Goal: Browse casually: Explore the website without a specific task or goal

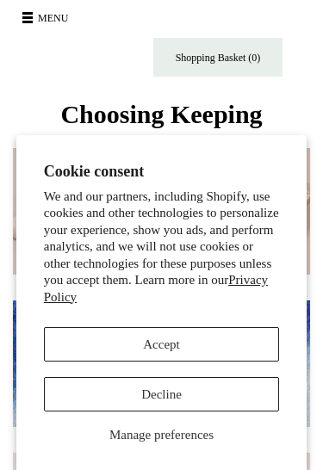
click at [175, 393] on button "Decline" at bounding box center [162, 394] width 236 height 34
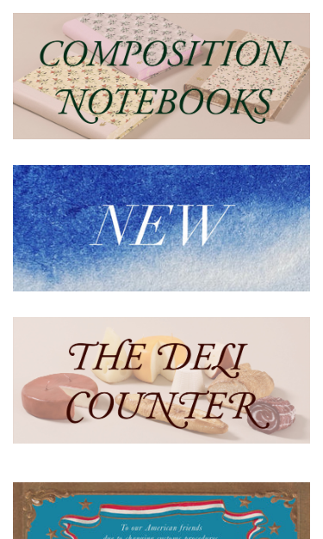
scroll to position [139, 0]
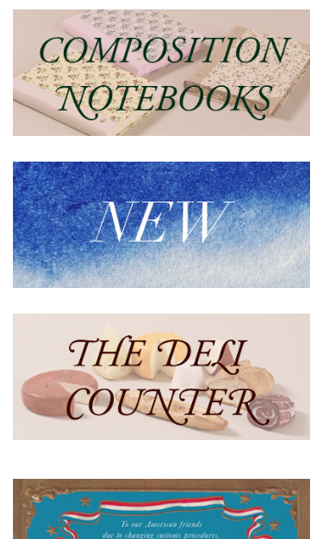
click at [182, 250] on img at bounding box center [161, 225] width 297 height 126
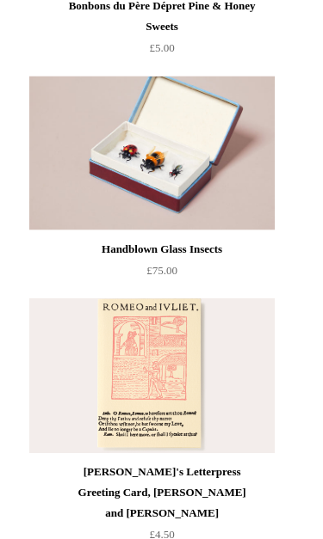
scroll to position [9532, 0]
click at [176, 133] on img at bounding box center [151, 153] width 244 height 155
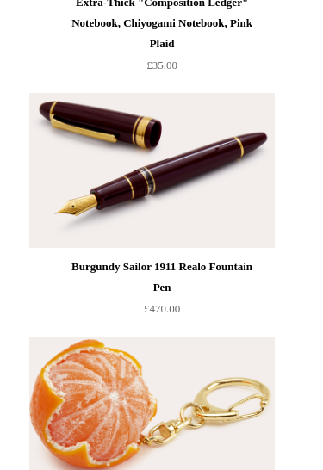
scroll to position [0, 0]
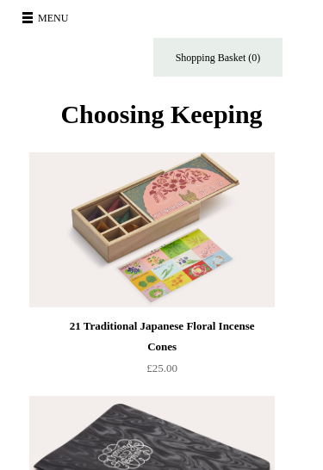
click at [28, 20] on button "Menu" at bounding box center [47, 18] width 61 height 28
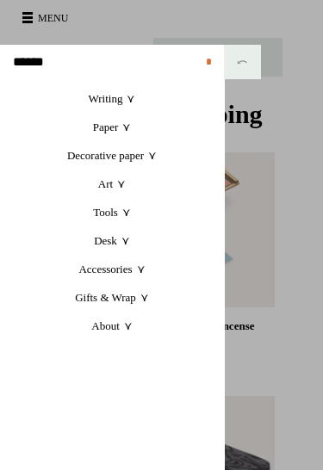
click at [114, 267] on link "Accessories +" at bounding box center [112, 269] width 224 height 28
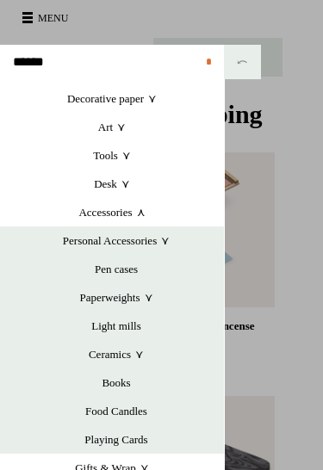
scroll to position [57, 0]
click at [112, 129] on link "Art +" at bounding box center [112, 127] width 224 height 28
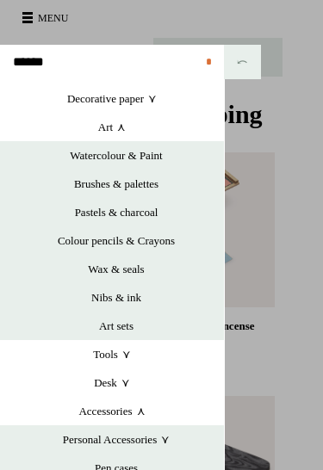
click at [129, 323] on link "Art sets" at bounding box center [116, 325] width 215 height 28
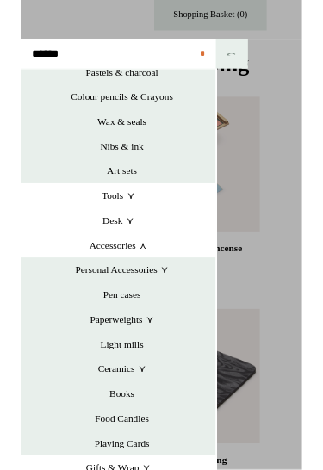
scroll to position [41, 0]
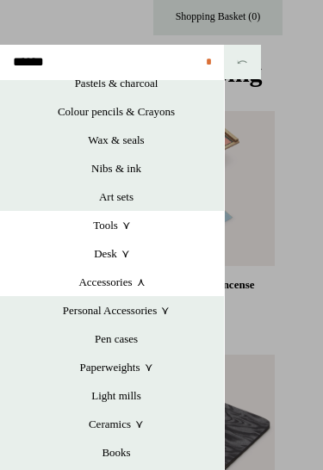
click at [176, 416] on link "Ceramics +" at bounding box center [116, 424] width 215 height 28
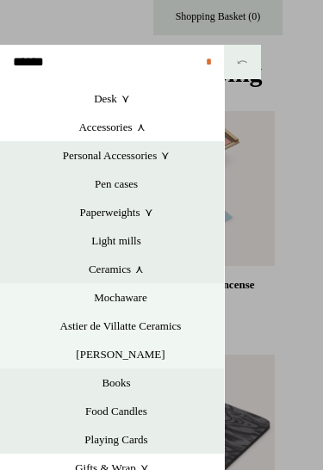
scroll to position [341, 0]
click at [131, 467] on link "Gifts & Wrap +" at bounding box center [112, 467] width 224 height 28
click at [141, 462] on link "Gifts & Wrap +" at bounding box center [112, 467] width 224 height 28
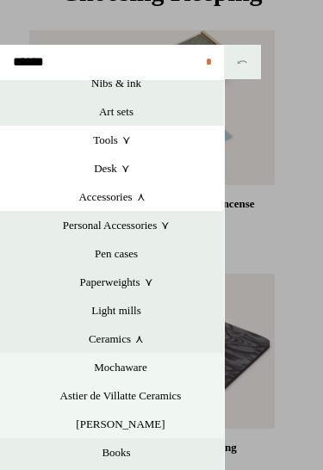
scroll to position [121, 0]
click at [287, 404] on link at bounding box center [161, 235] width 323 height 470
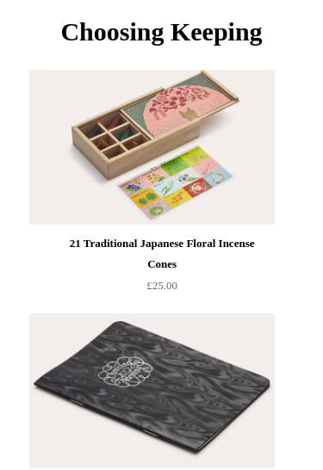
scroll to position [0, 0]
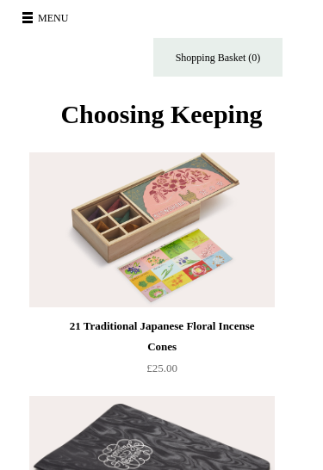
click at [22, 19] on button "Menu" at bounding box center [47, 18] width 61 height 28
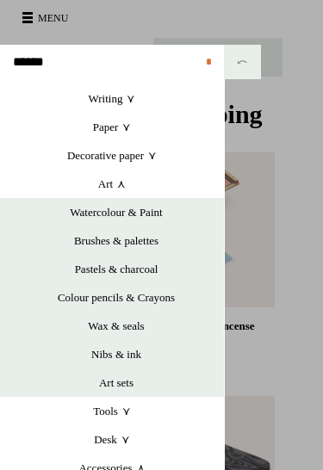
click at [119, 188] on link "Art +" at bounding box center [112, 183] width 224 height 28
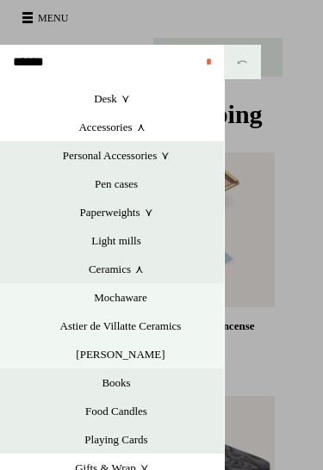
scroll to position [142, 0]
click at [155, 163] on link "Personal Accessories +" at bounding box center [116, 155] width 215 height 28
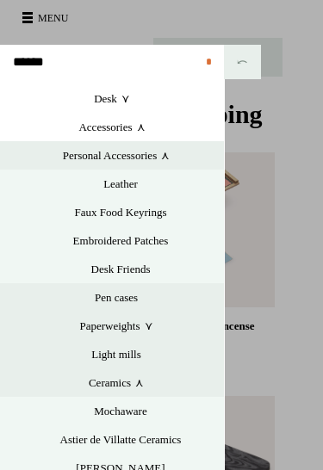
click at [152, 155] on link "Personal Accessories +" at bounding box center [116, 155] width 215 height 28
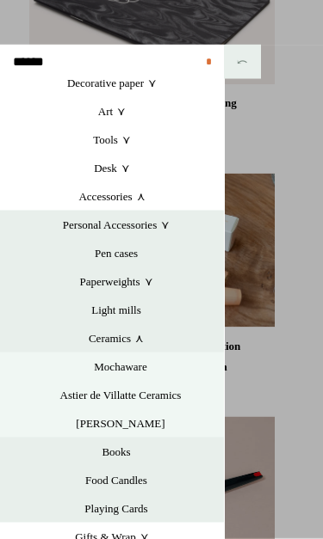
scroll to position [467, 0]
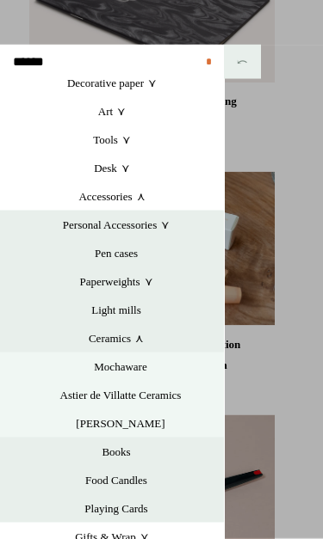
click at [129, 253] on link "Pen cases" at bounding box center [116, 253] width 215 height 28
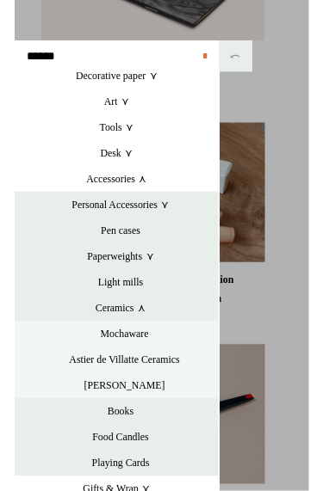
scroll to position [506, 0]
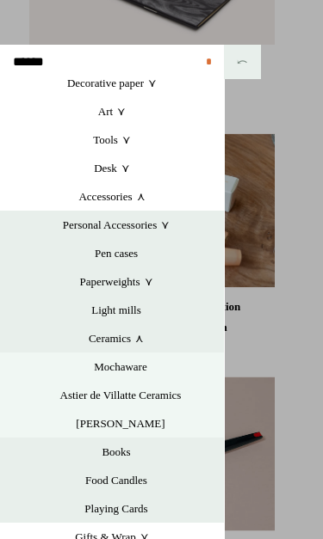
click at [144, 416] on link "[PERSON_NAME]" at bounding box center [120, 424] width 206 height 28
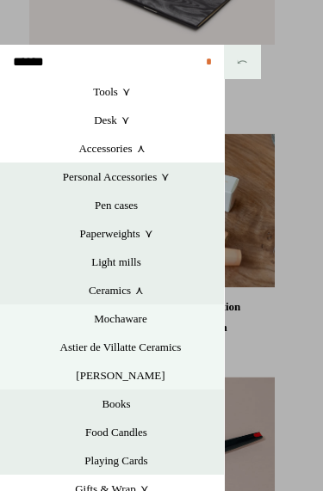
scroll to position [120, 0]
click at [118, 489] on link "Gifts & Wrap +" at bounding box center [112, 489] width 224 height 28
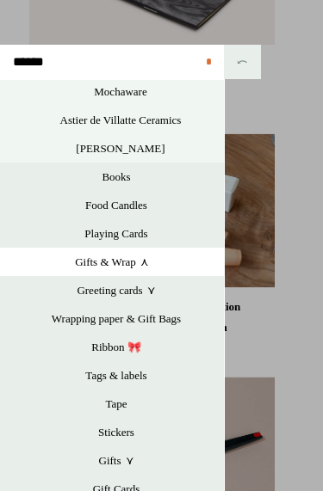
scroll to position [348, 0]
click at [174, 317] on link "Wrapping paper & Gift Bags" at bounding box center [116, 319] width 215 height 28
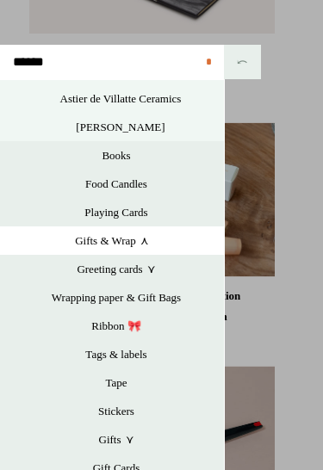
scroll to position [369, 0]
click at [112, 445] on link "Gifts +" at bounding box center [116, 439] width 215 height 28
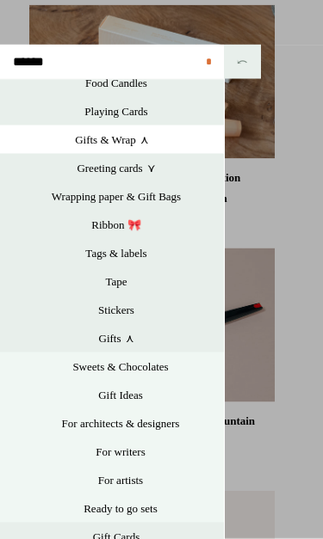
scroll to position [635, 0]
click at [132, 397] on link "Gift Ideas" at bounding box center [120, 395] width 206 height 28
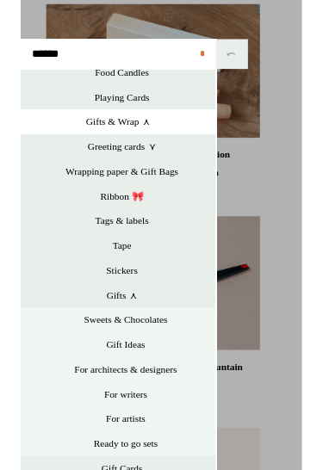
scroll to position [646, 0]
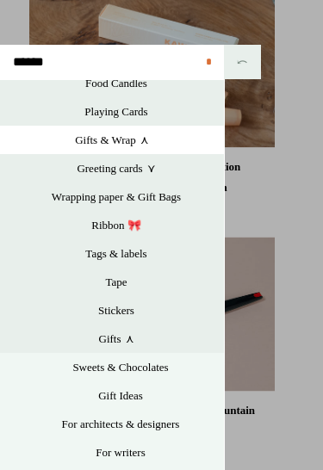
click at [133, 311] on link "Stickers" at bounding box center [116, 310] width 215 height 28
click at [158, 374] on link "Sweets & Chocolates" at bounding box center [120, 367] width 206 height 28
click at [168, 428] on link "For architects & designers" at bounding box center [120, 424] width 206 height 28
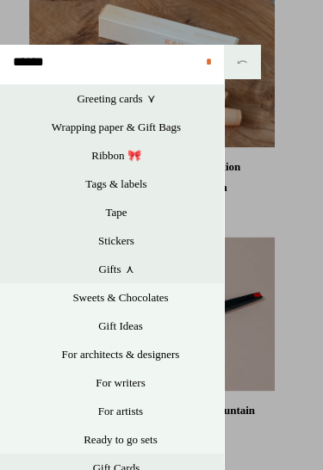
scroll to position [539, 0]
click at [132, 411] on link "For artists" at bounding box center [120, 411] width 206 height 28
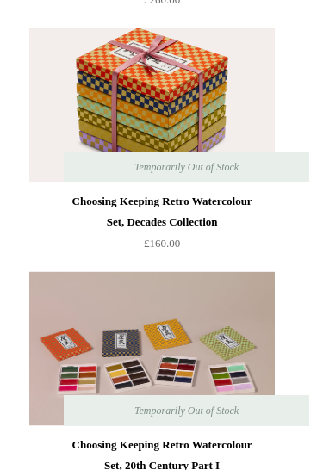
scroll to position [314, 0]
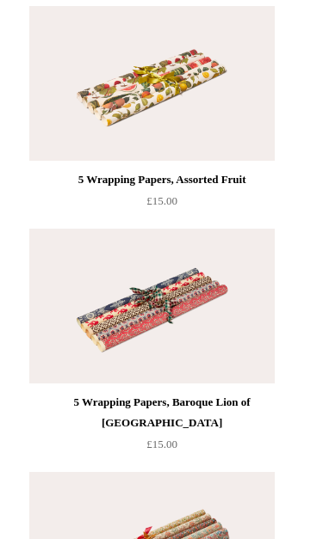
scroll to position [2096, 0]
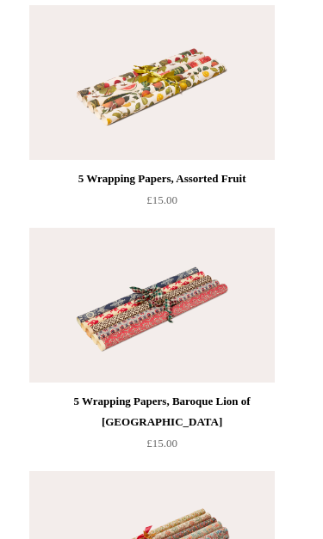
click at [133, 292] on img at bounding box center [151, 306] width 244 height 155
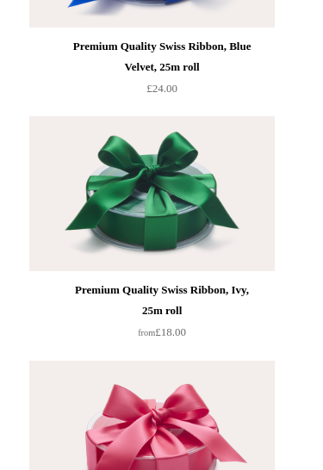
scroll to position [7201, 0]
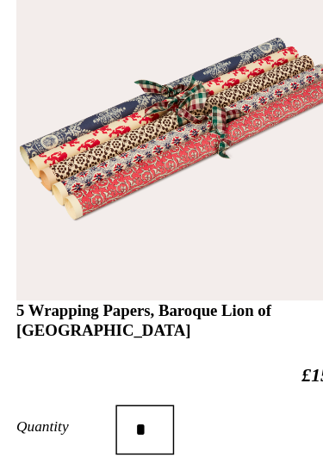
scroll to position [147, 0]
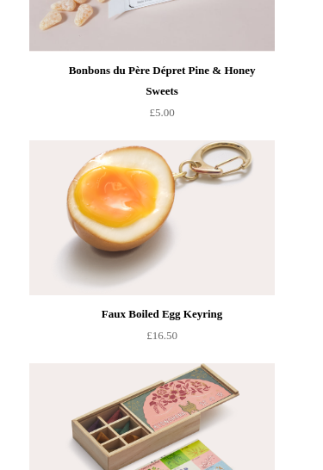
scroll to position [3188, 0]
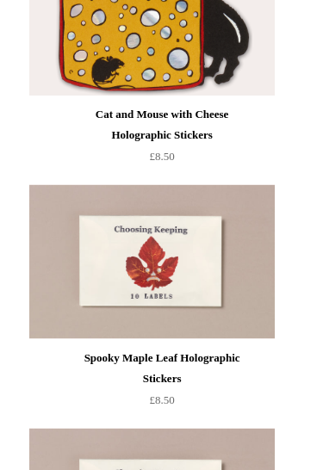
scroll to position [2258, 0]
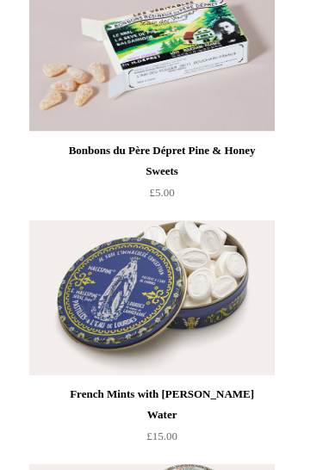
scroll to position [1344, 0]
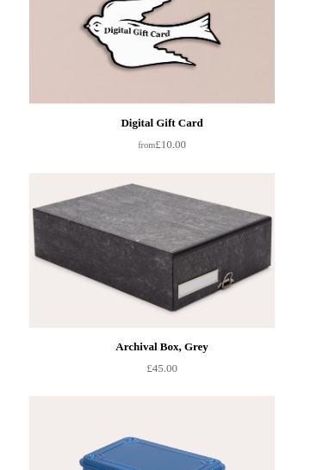
scroll to position [4697, 0]
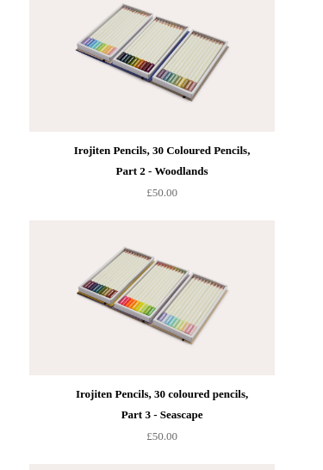
scroll to position [1786, 0]
